Goal: Task Accomplishment & Management: Use online tool/utility

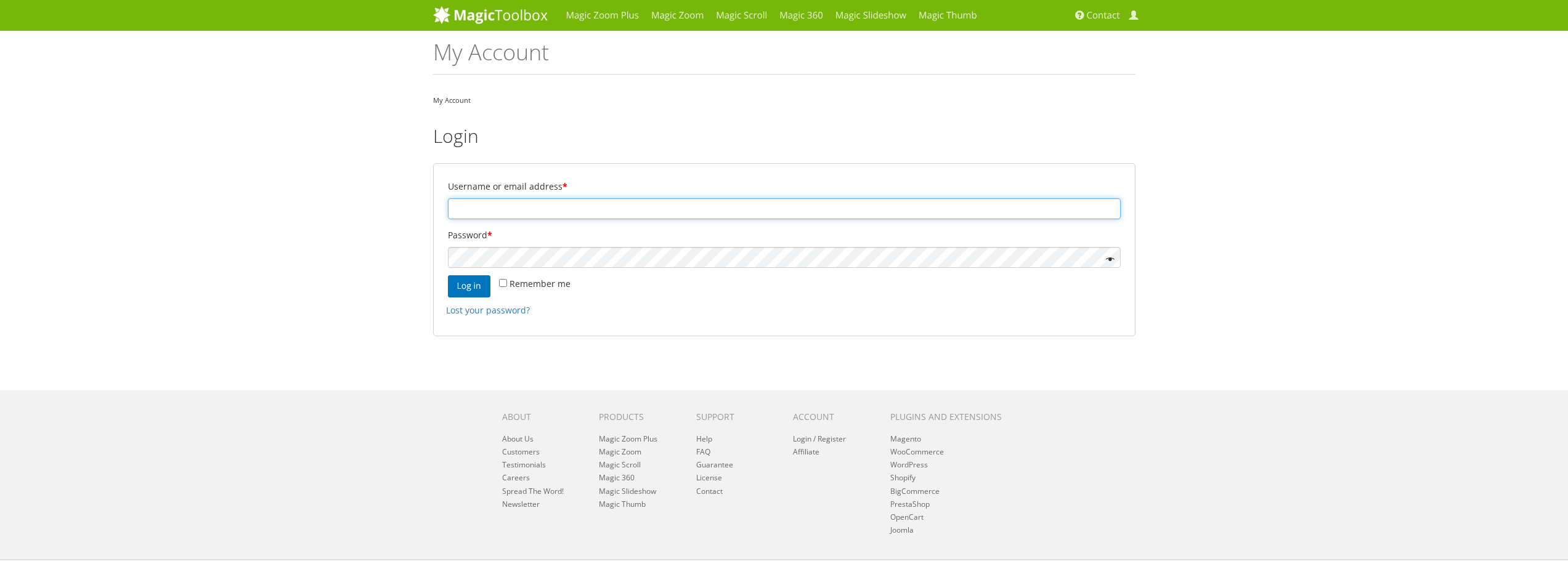
type input "[EMAIL_ADDRESS][DOMAIN_NAME]"
click at [504, 282] on input "Remember me" at bounding box center [503, 283] width 8 height 8
checkbox input "true"
click at [476, 287] on button "Log in" at bounding box center [469, 286] width 43 height 22
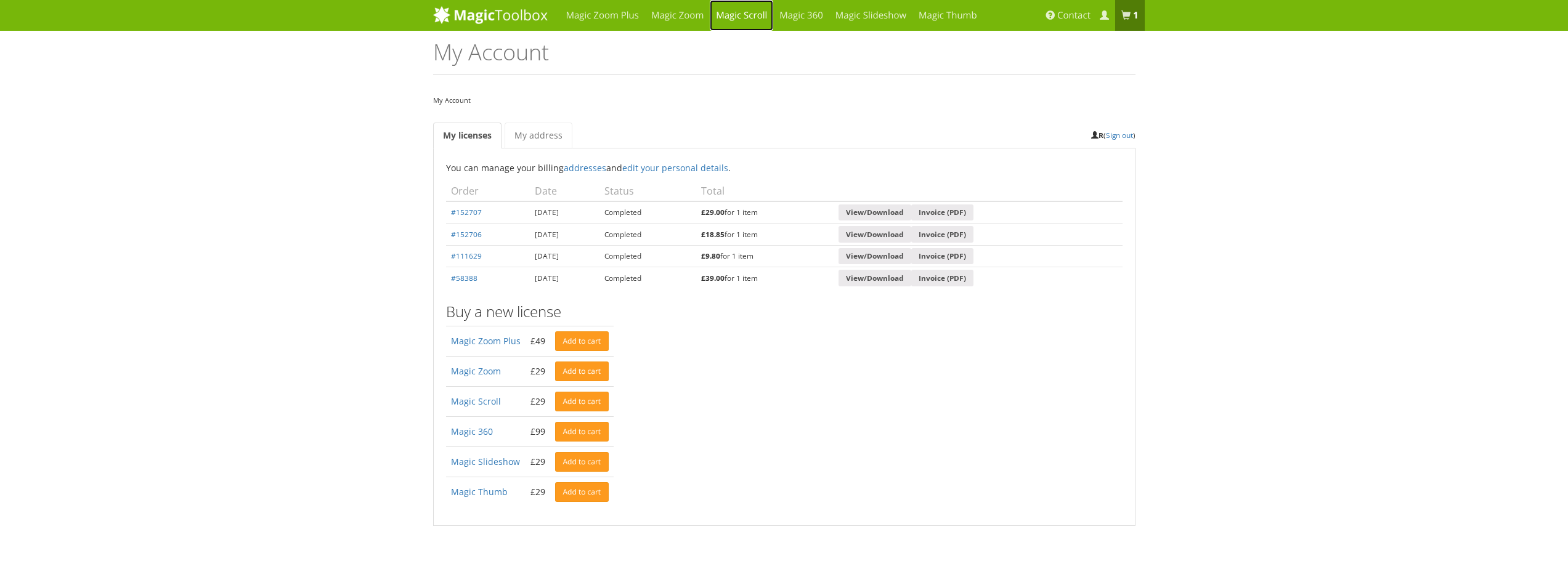
click at [750, 18] on link "Magic Scroll" at bounding box center [742, 15] width 64 height 31
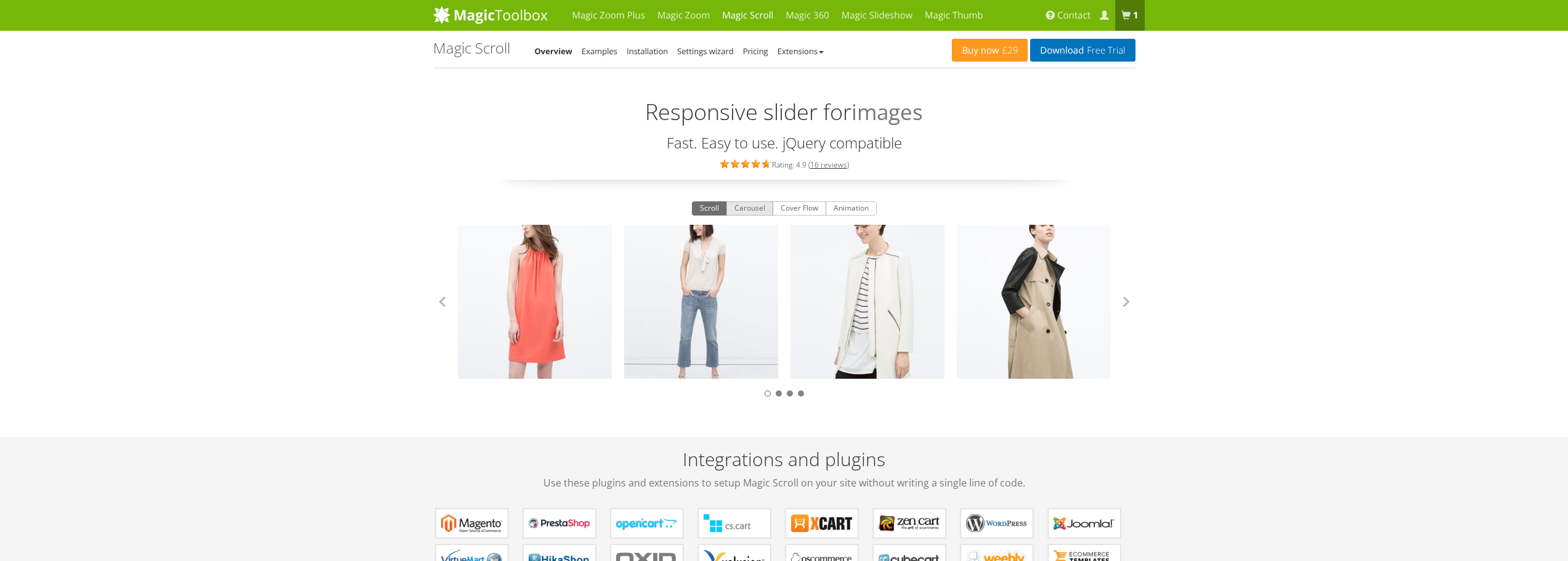
click at [747, 212] on button "Carousel" at bounding box center [750, 209] width 47 height 15
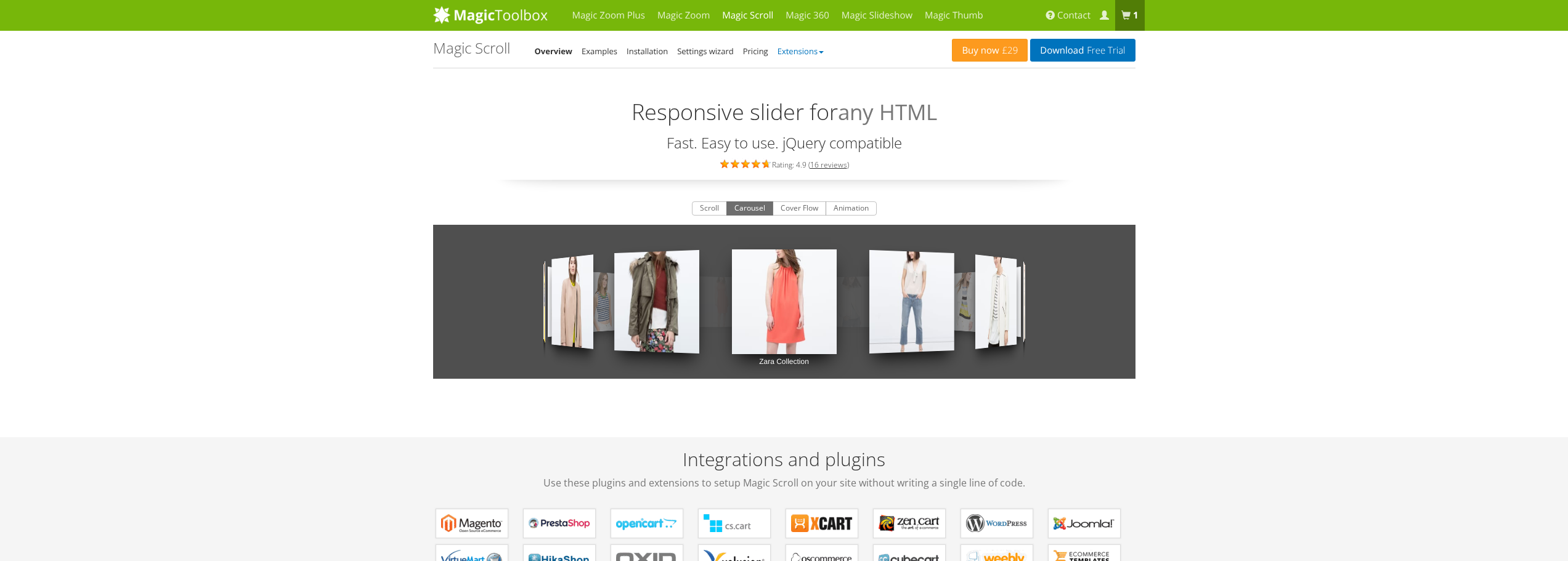
click at [813, 51] on link "Extensions" at bounding box center [800, 51] width 46 height 11
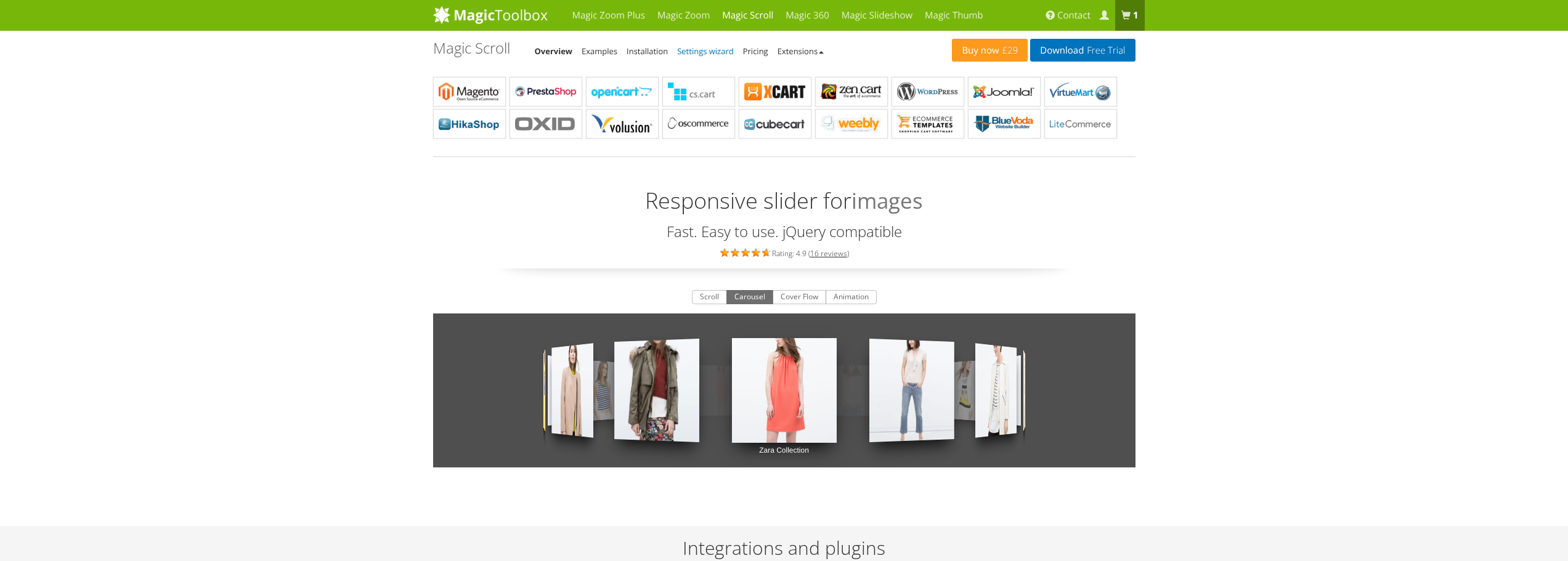
click at [717, 52] on link "Settings wizard" at bounding box center [705, 51] width 56 height 11
